Goal: Check status: Check status

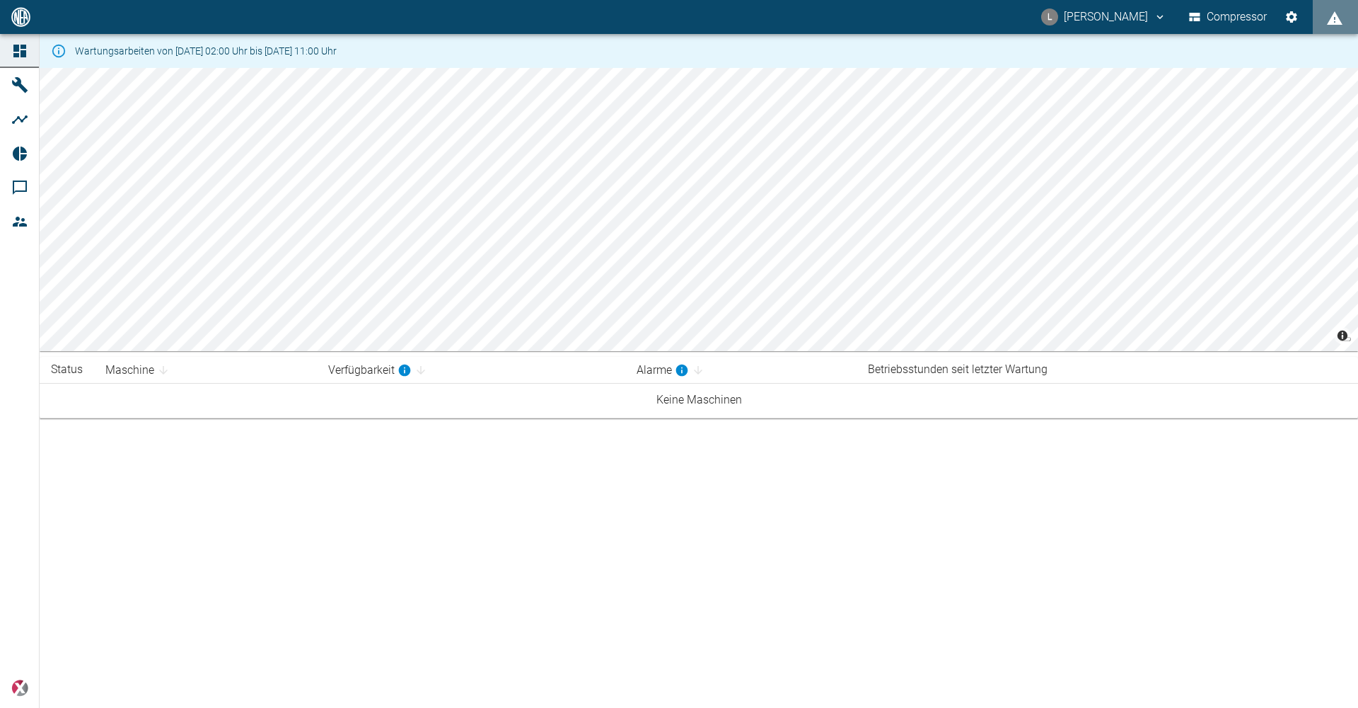
click at [594, 8] on div "L Luca Corigliano Compressor" at bounding box center [679, 17] width 1358 height 34
click at [461, 7] on div "L Luca Corigliano Compressor" at bounding box center [679, 17] width 1358 height 34
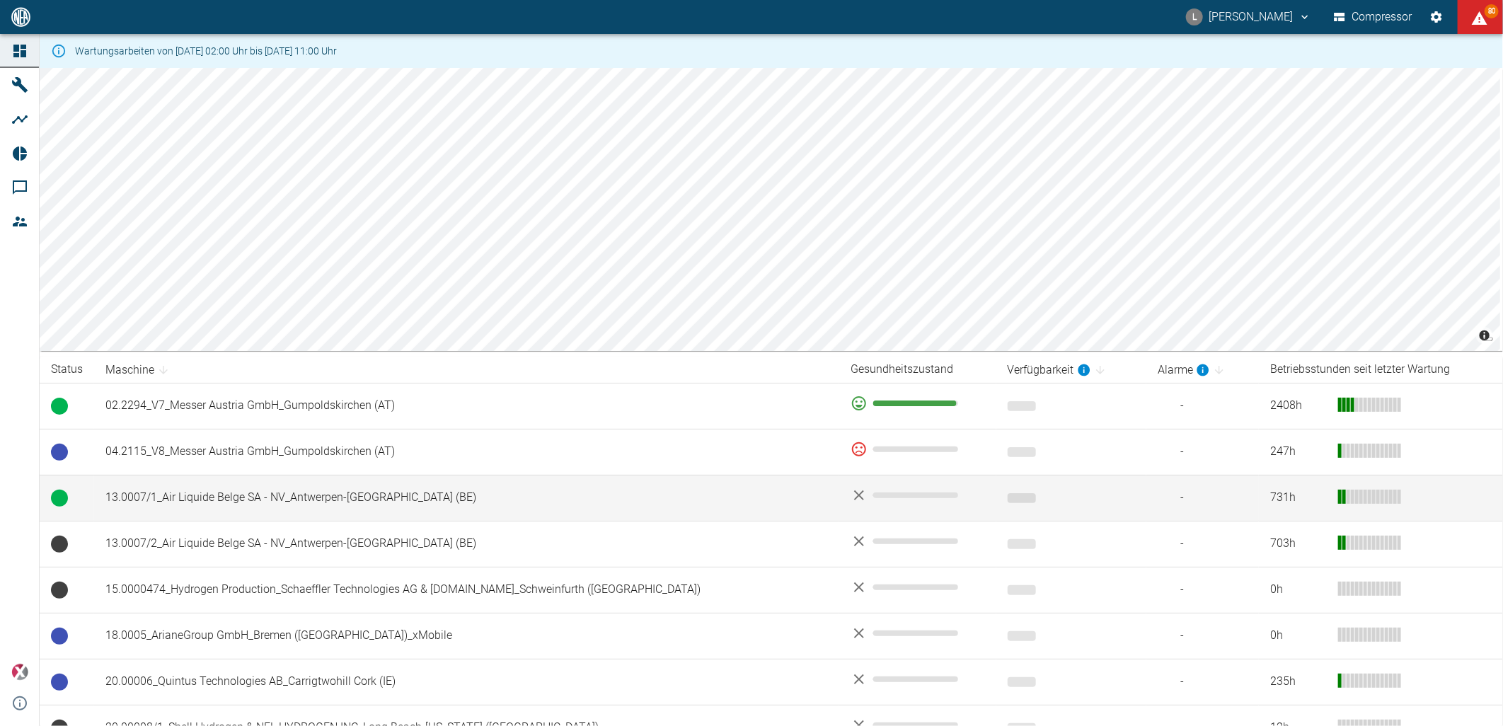
click at [250, 497] on td "13.0007/1_Air Liquide Belge SA - NV_Antwerpen-[GEOGRAPHIC_DATA] (BE)" at bounding box center [466, 498] width 745 height 46
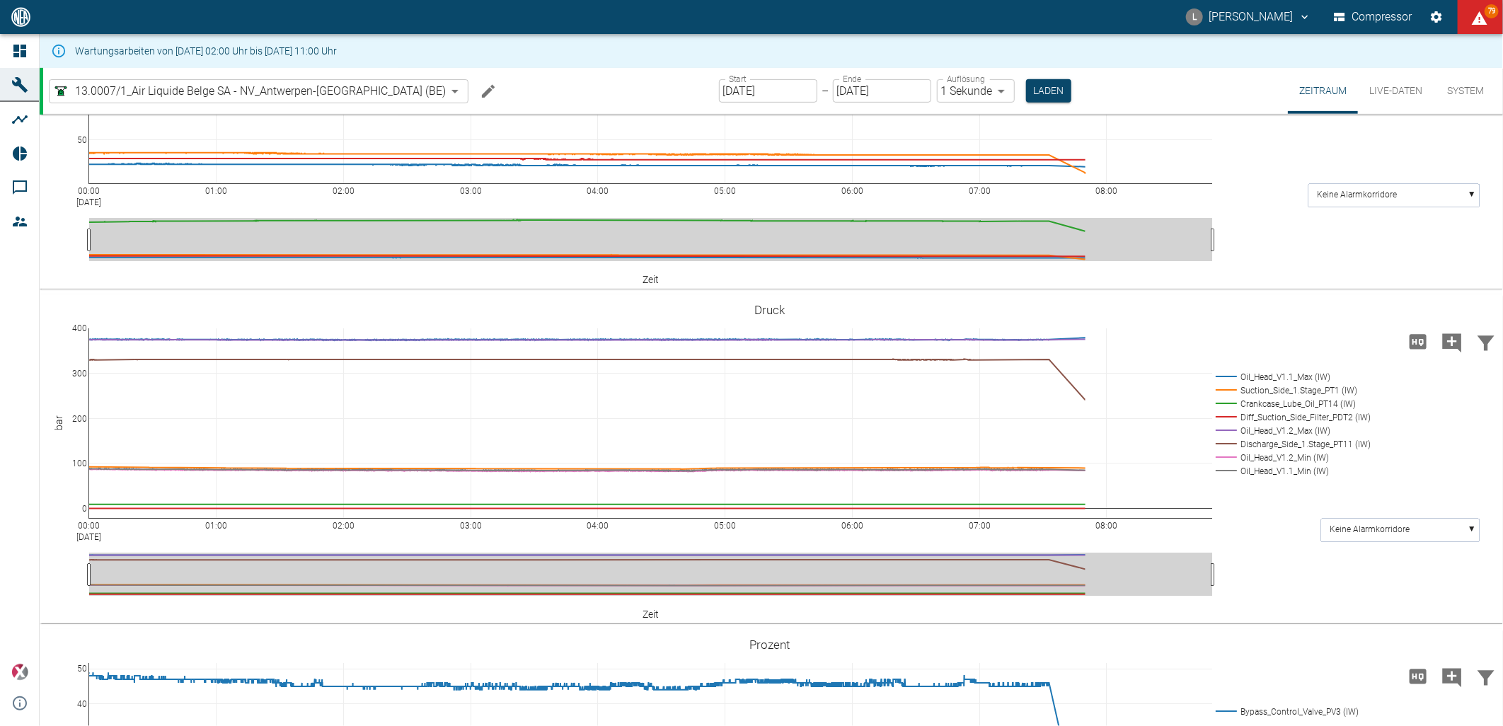
scroll to position [336, 0]
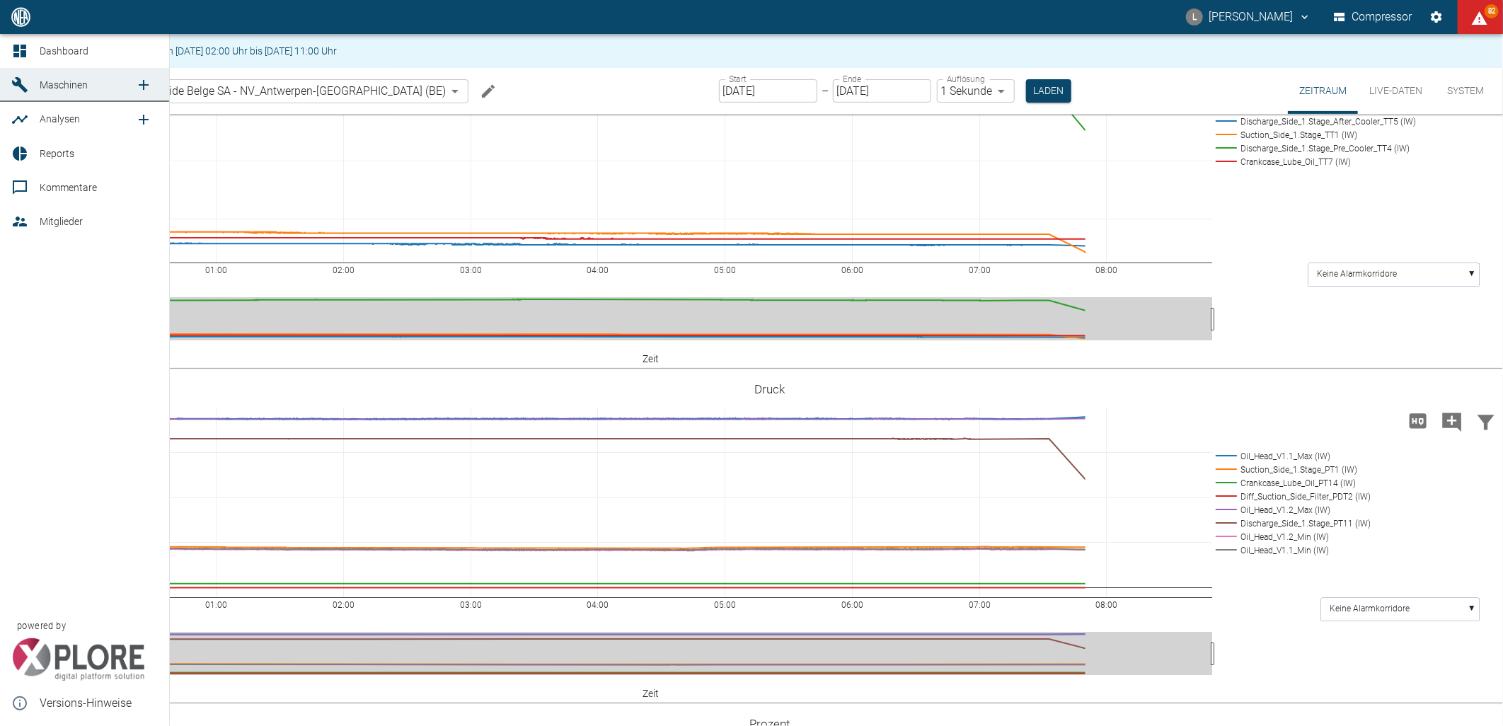
click at [12, 47] on icon at bounding box center [19, 50] width 17 height 17
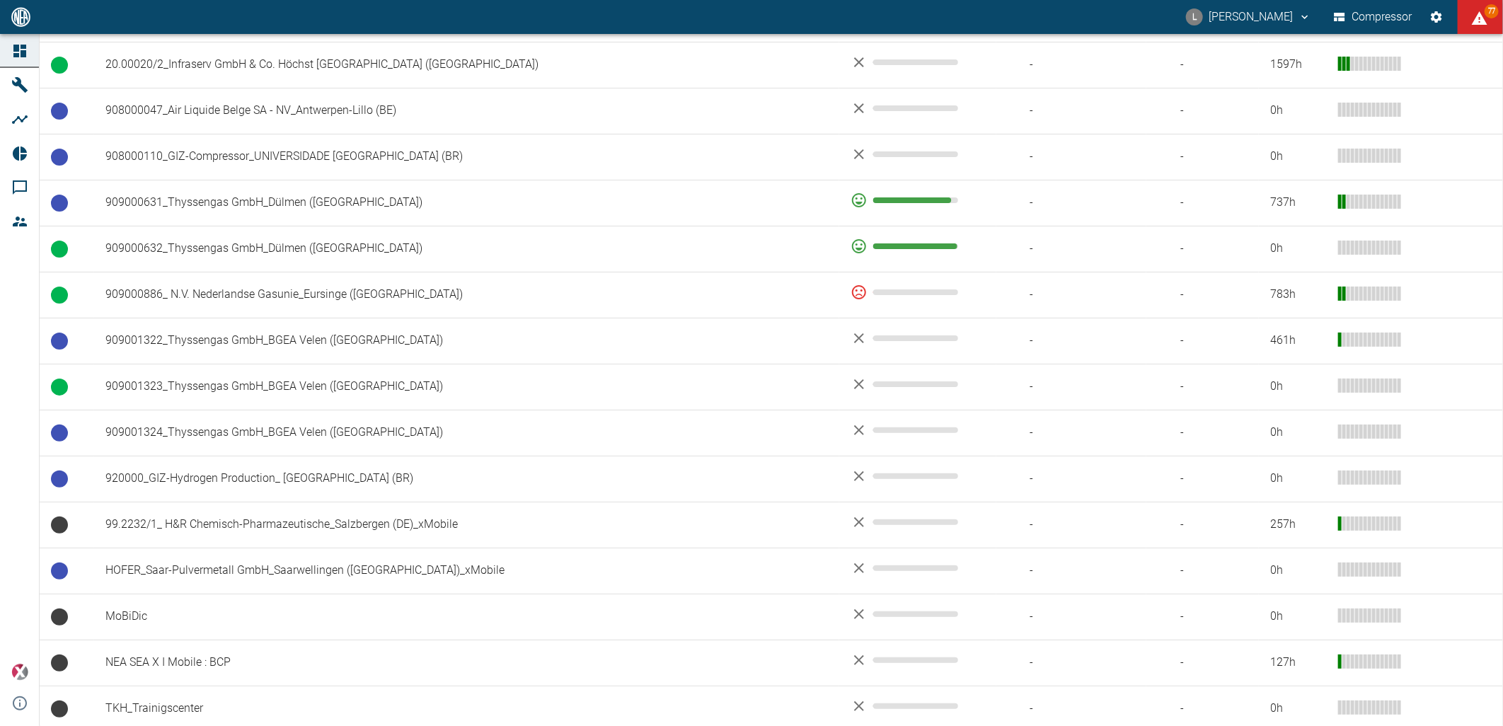
scroll to position [991, 0]
